Goal: Browse casually

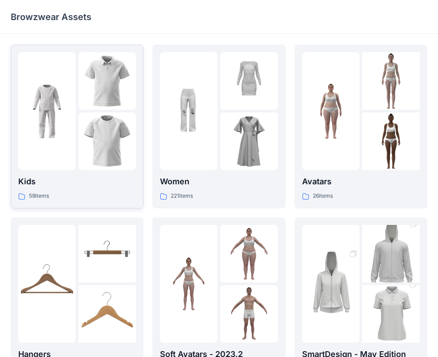
click at [69, 193] on div "59 items" at bounding box center [77, 195] width 118 height 9
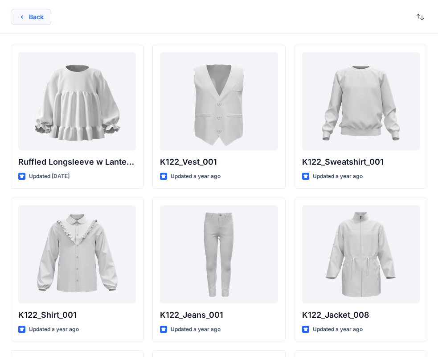
click at [37, 18] on button "Back" at bounding box center [31, 17] width 41 height 16
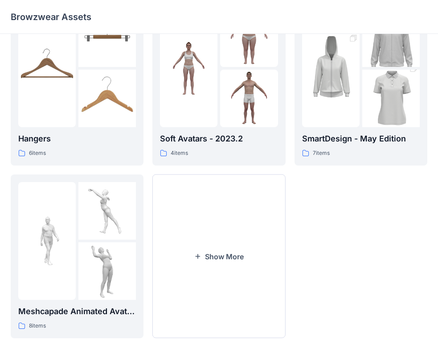
scroll to position [222, 0]
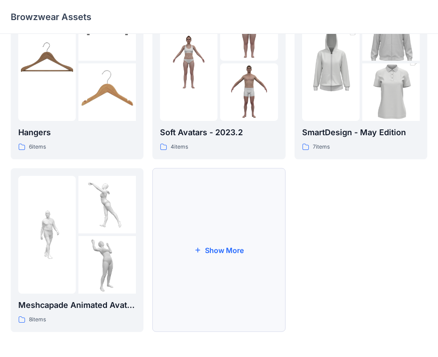
click at [223, 246] on button "Show More" at bounding box center [218, 250] width 133 height 164
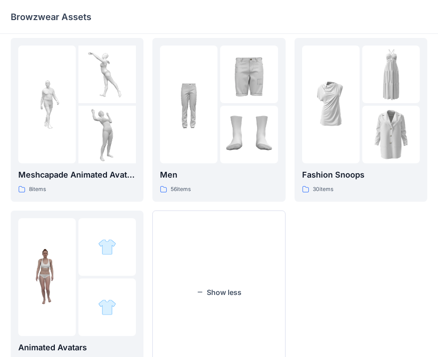
scroll to position [394, 0]
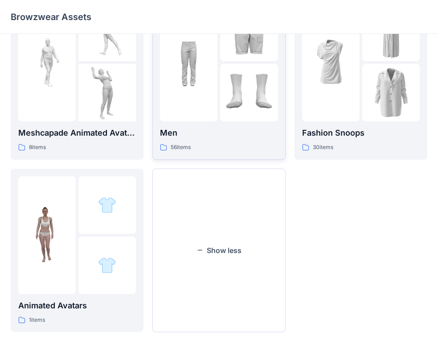
click at [212, 88] on img at bounding box center [189, 62] width 58 height 58
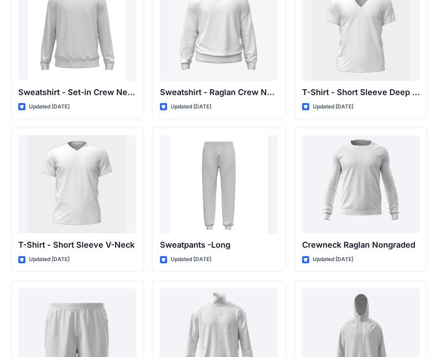
scroll to position [876, 0]
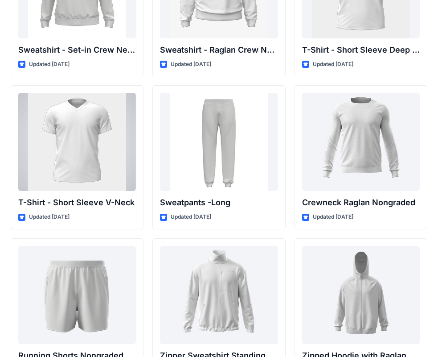
click at [99, 161] on div at bounding box center [77, 142] width 118 height 98
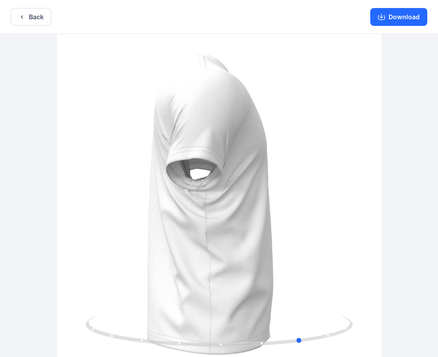
drag, startPoint x: 219, startPoint y: 344, endPoint x: 35, endPoint y: 323, distance: 185.8
click at [35, 323] on div at bounding box center [219, 196] width 438 height 325
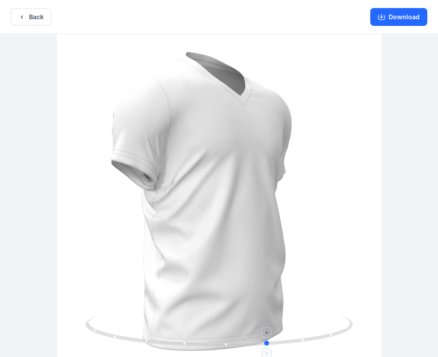
drag, startPoint x: 221, startPoint y: 343, endPoint x: 187, endPoint y: 346, distance: 33.5
click at [36, 13] on button "Back" at bounding box center [31, 16] width 41 height 17
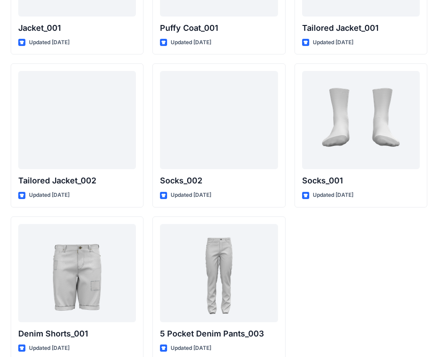
scroll to position [2591, 0]
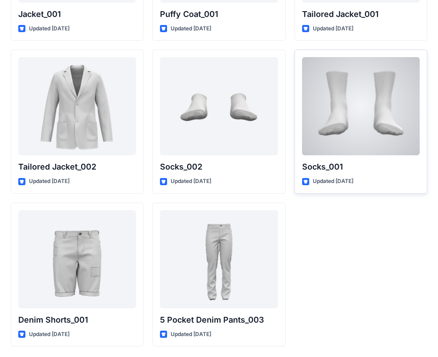
click at [352, 113] on div at bounding box center [361, 106] width 118 height 98
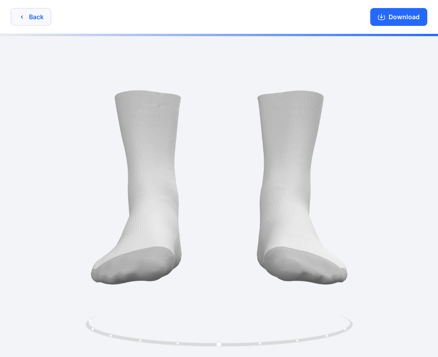
click at [29, 16] on button "Back" at bounding box center [31, 16] width 41 height 17
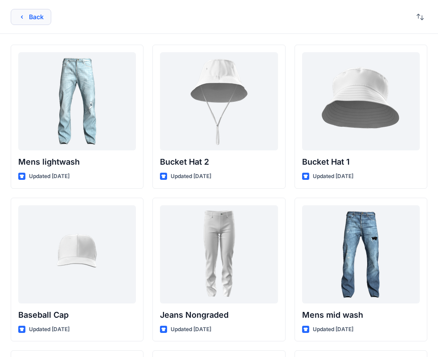
click at [28, 10] on button "Back" at bounding box center [31, 17] width 41 height 16
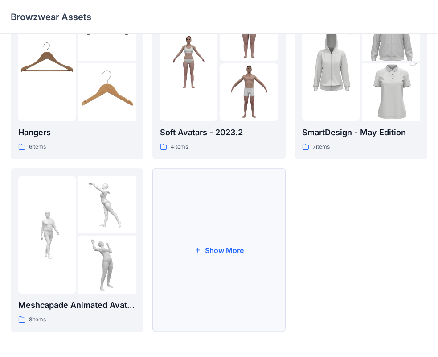
click at [218, 247] on button "Show More" at bounding box center [218, 250] width 133 height 164
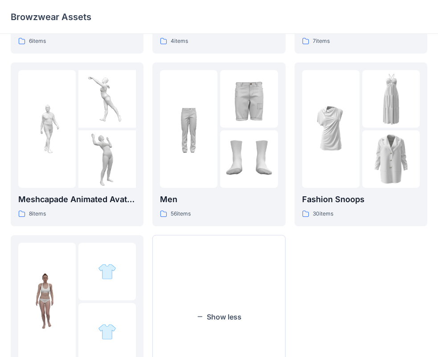
scroll to position [321, 0]
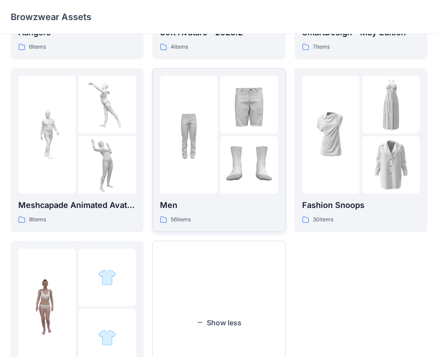
click at [243, 123] on img at bounding box center [249, 105] width 58 height 58
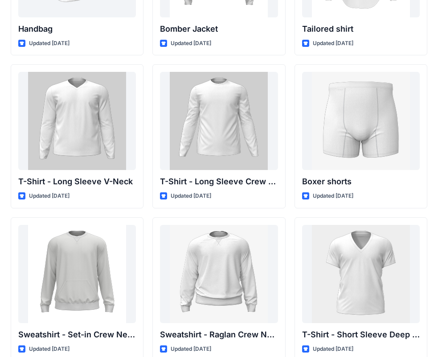
scroll to position [595, 0]
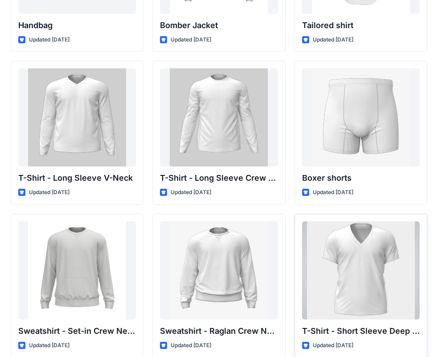
click at [377, 288] on div at bounding box center [361, 270] width 118 height 98
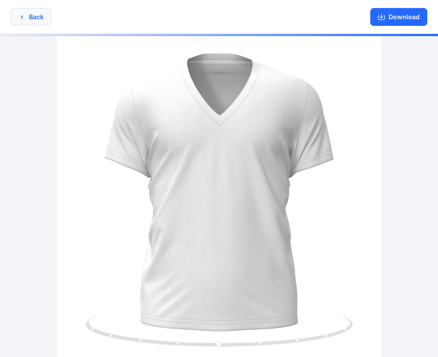
click at [34, 17] on button "Back" at bounding box center [31, 16] width 41 height 17
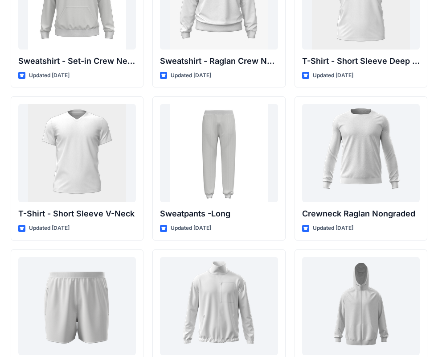
scroll to position [876, 0]
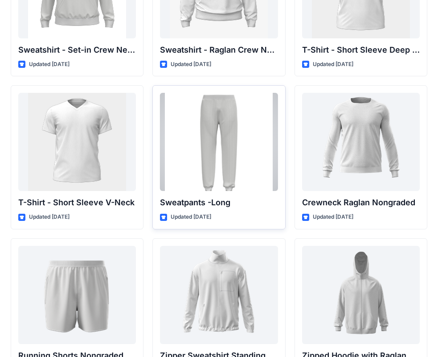
click at [204, 151] on div at bounding box center [219, 142] width 118 height 98
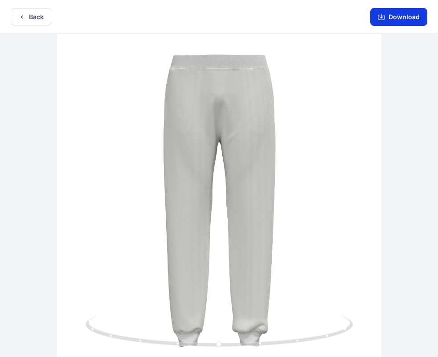
click at [390, 19] on button "Download" at bounding box center [398, 17] width 57 height 18
click at [388, 16] on button "Download" at bounding box center [398, 17] width 57 height 18
